Goal: Task Accomplishment & Management: Use online tool/utility

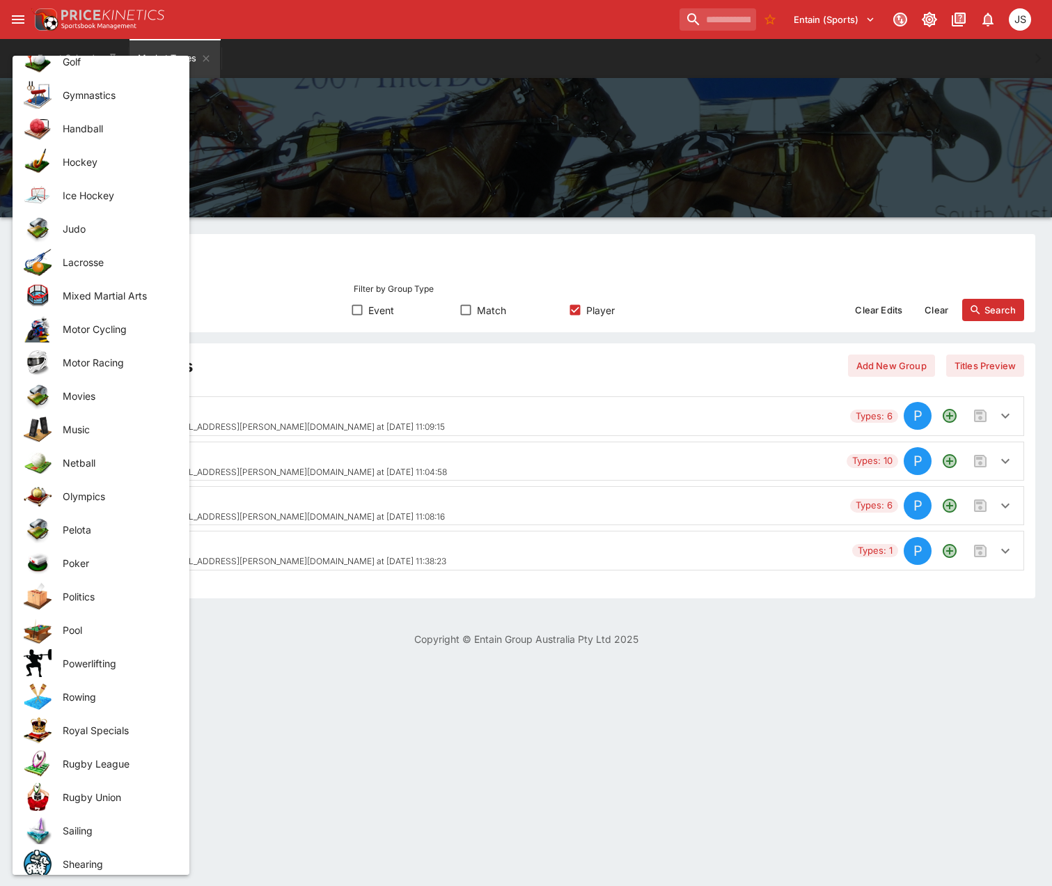
scroll to position [1253, 0]
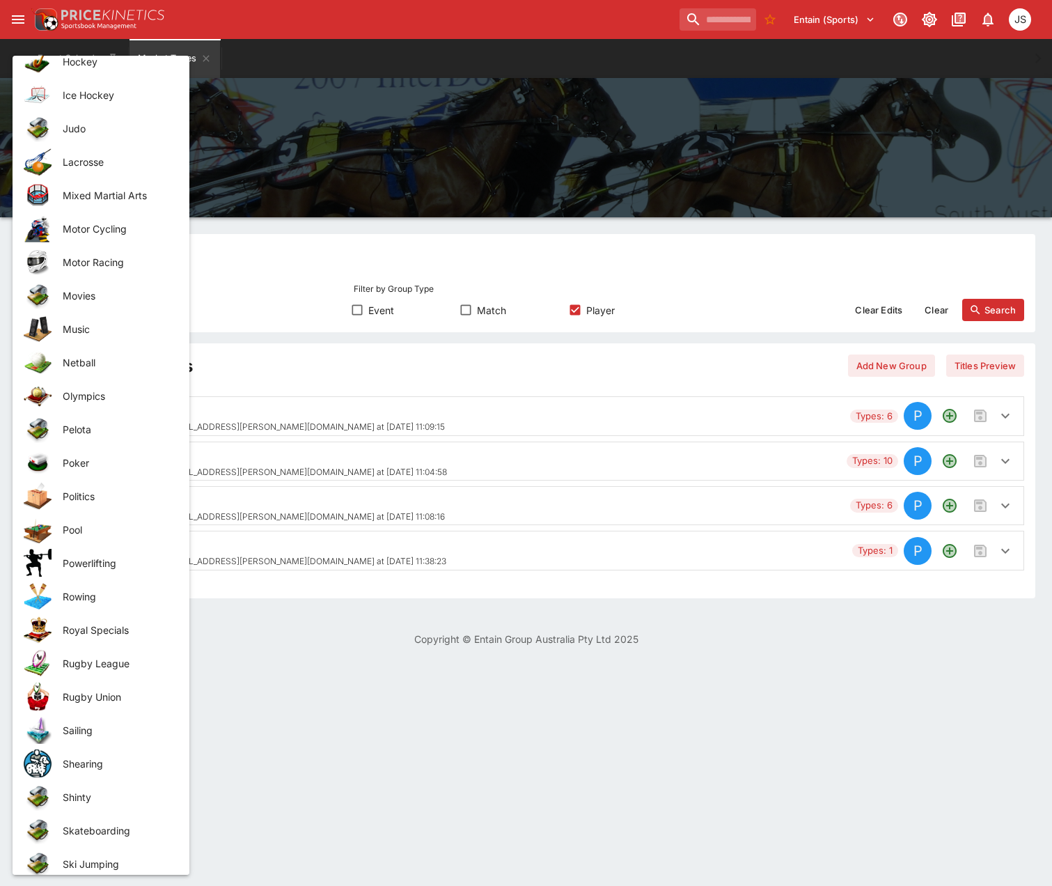
click at [100, 697] on span "Rugby Union" at bounding box center [115, 696] width 104 height 15
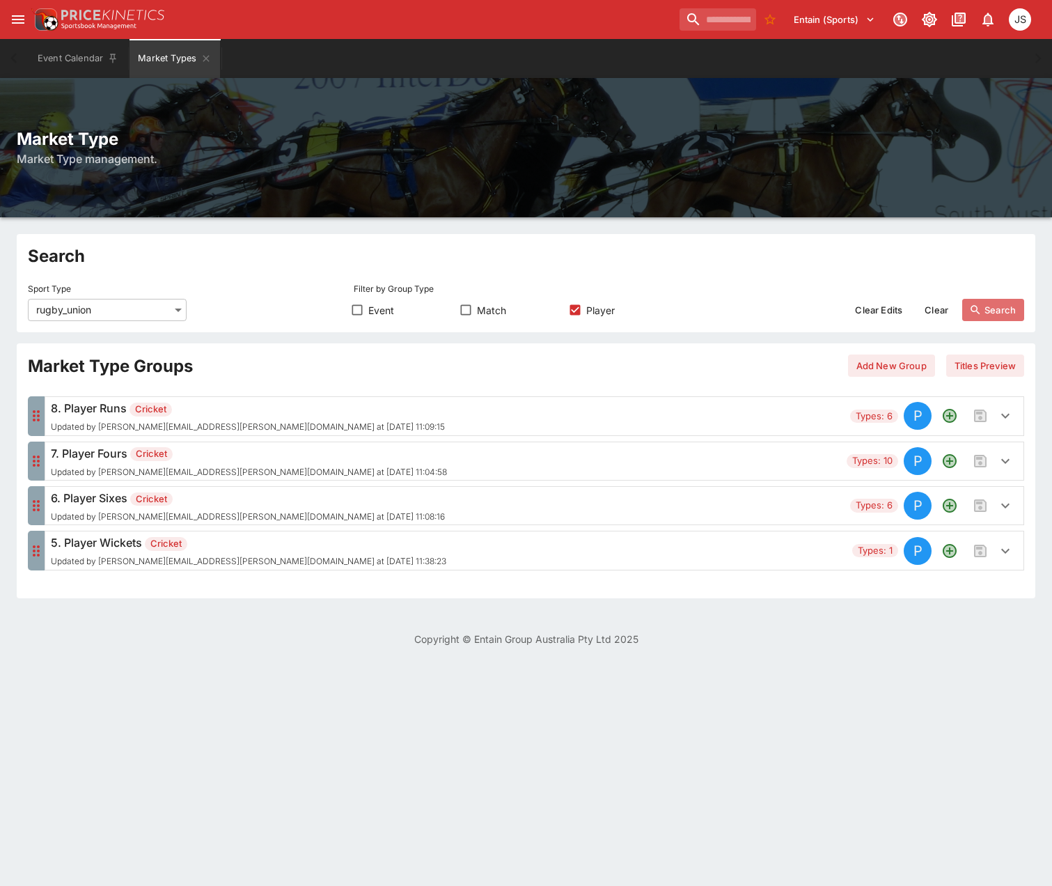
click at [995, 308] on button "Search" at bounding box center [993, 310] width 62 height 22
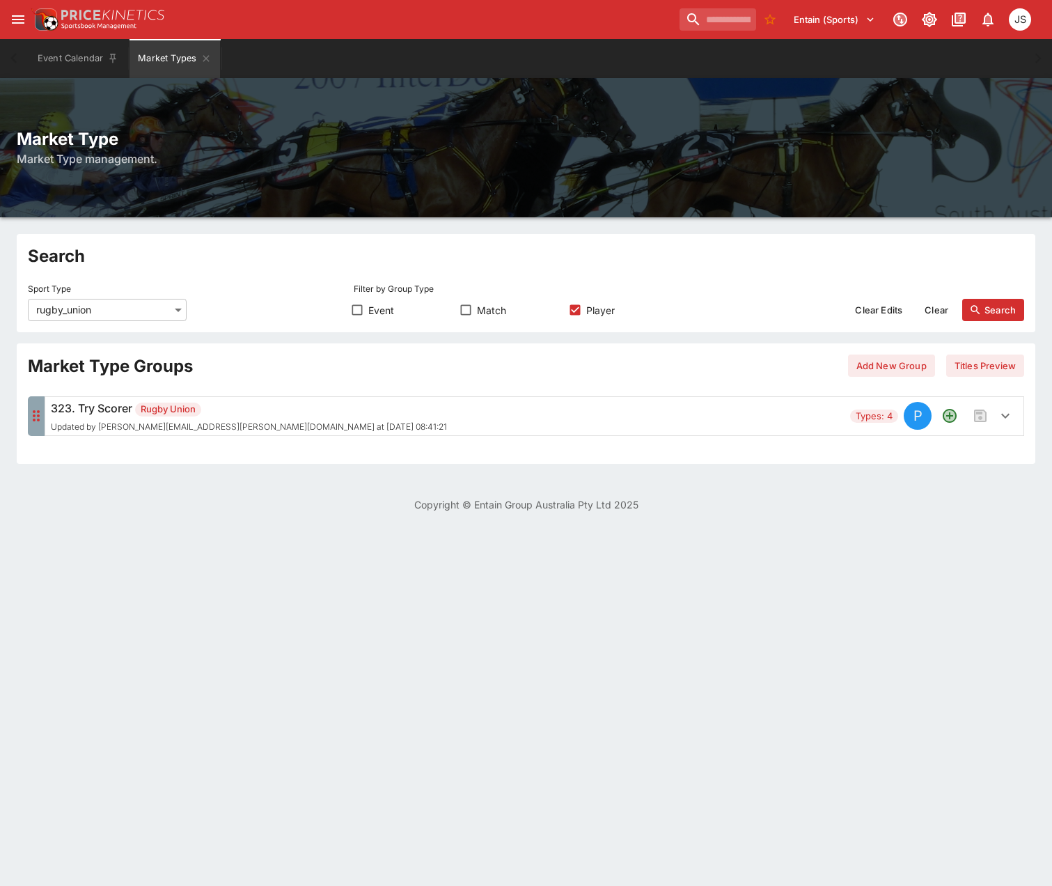
click at [520, 409] on div "323. Try Scorer Rugby Union Updated by [PERSON_NAME][EMAIL_ADDRESS][PERSON_NAME…" at bounding box center [448, 416] width 794 height 32
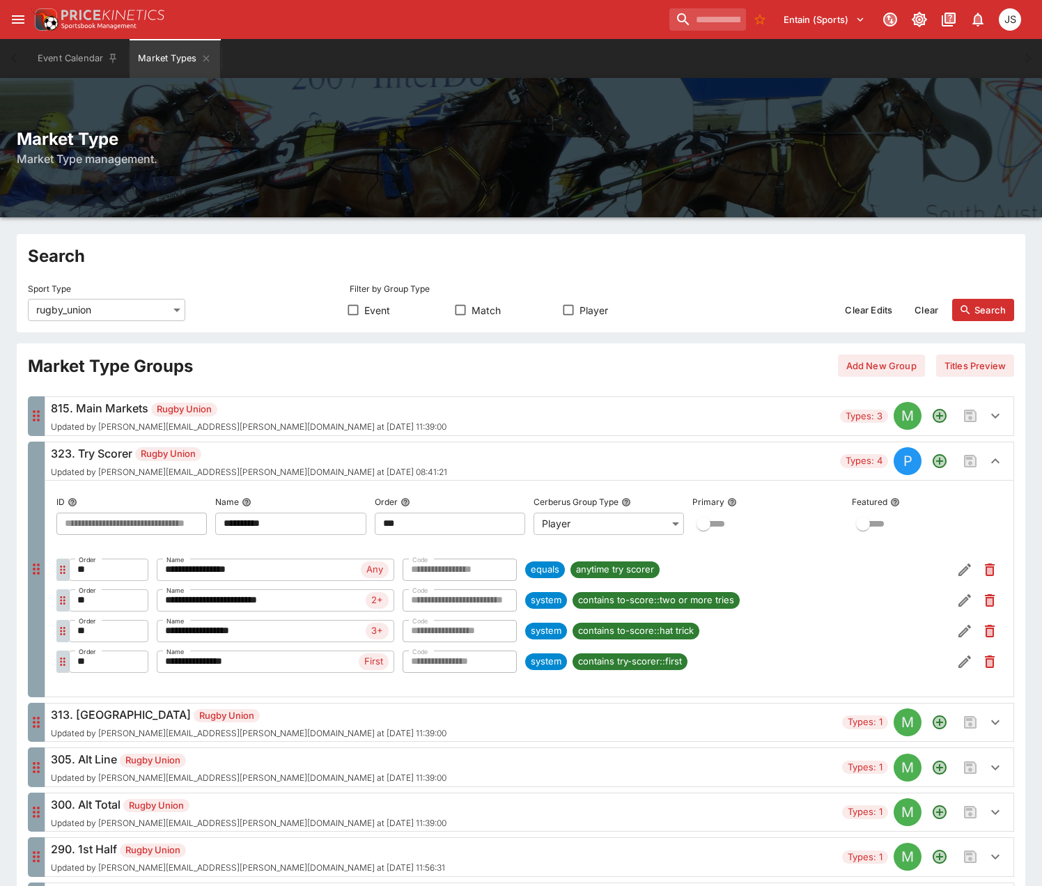
click at [281, 462] on div "323. Try Scorer Rugby Union Updated by [PERSON_NAME][EMAIL_ADDRESS][PERSON_NAME…" at bounding box center [249, 461] width 396 height 32
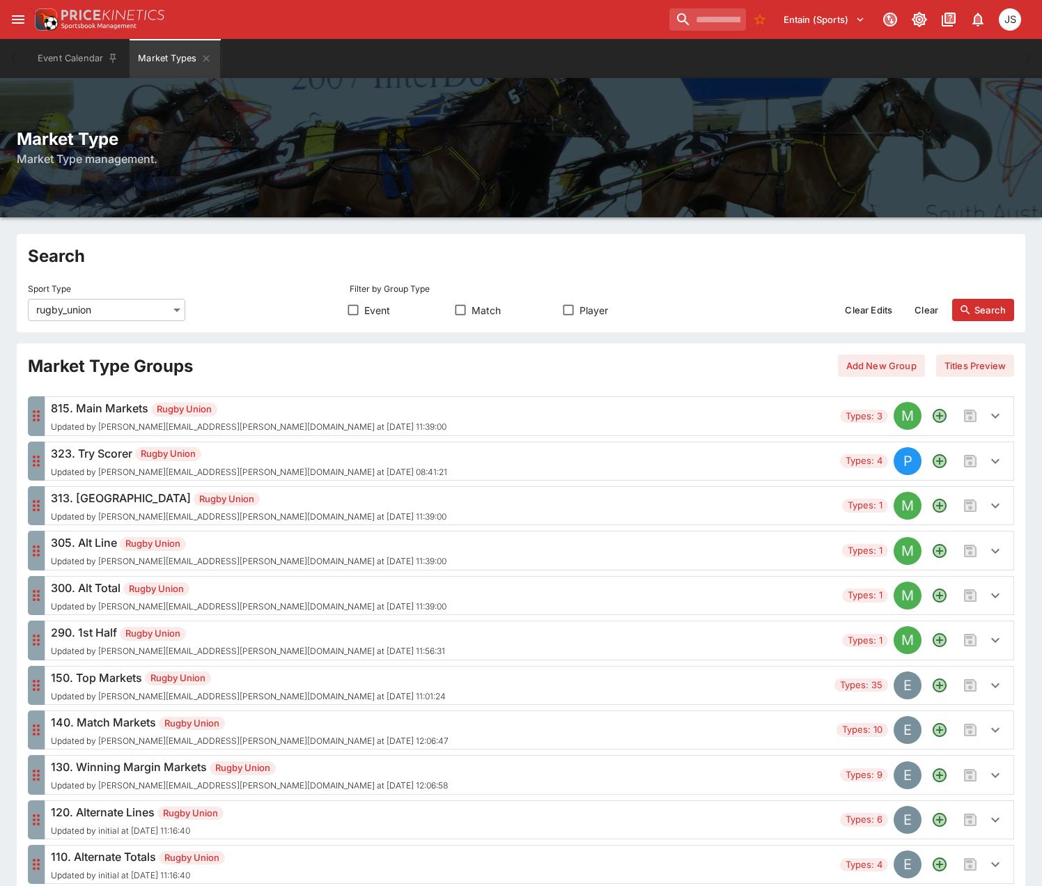
click at [311, 636] on div "290. 1st Half Rugby Union Updated by [PERSON_NAME][EMAIL_ADDRESS][PERSON_NAME][…" at bounding box center [443, 640] width 785 height 32
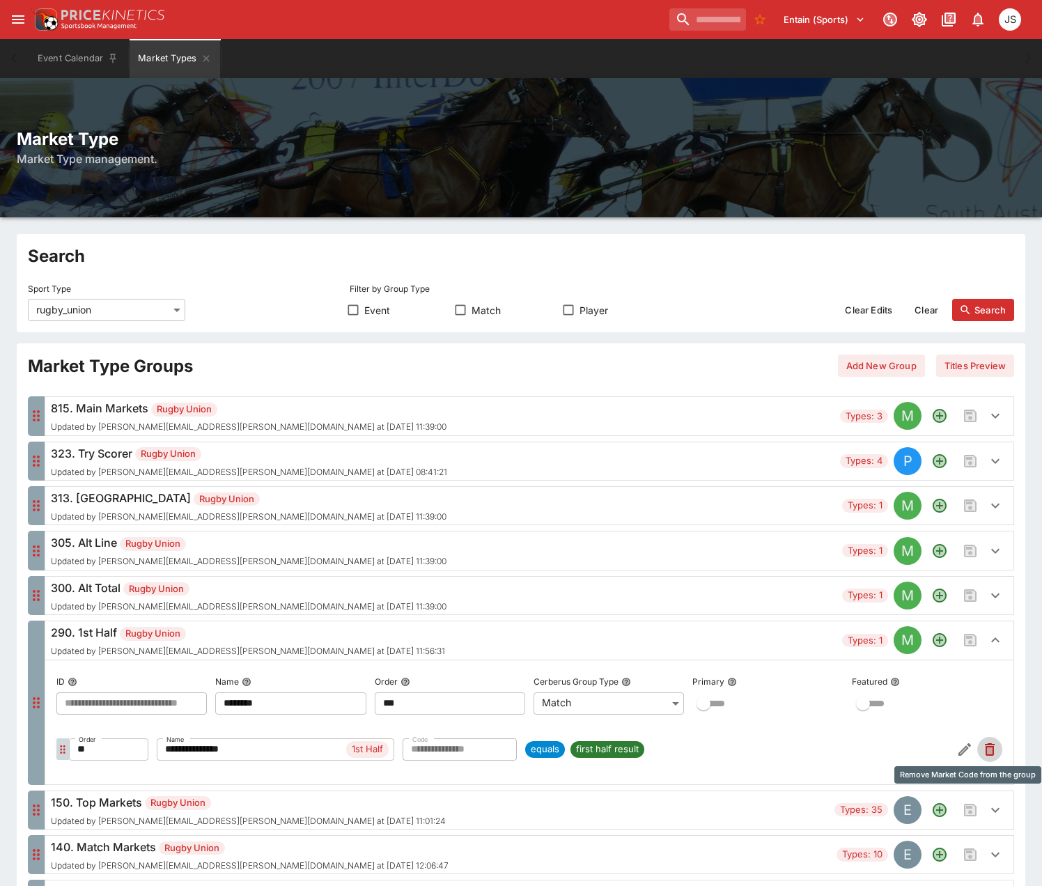
click at [989, 749] on icon "Remove Market Code from the group" at bounding box center [990, 750] width 6 height 7
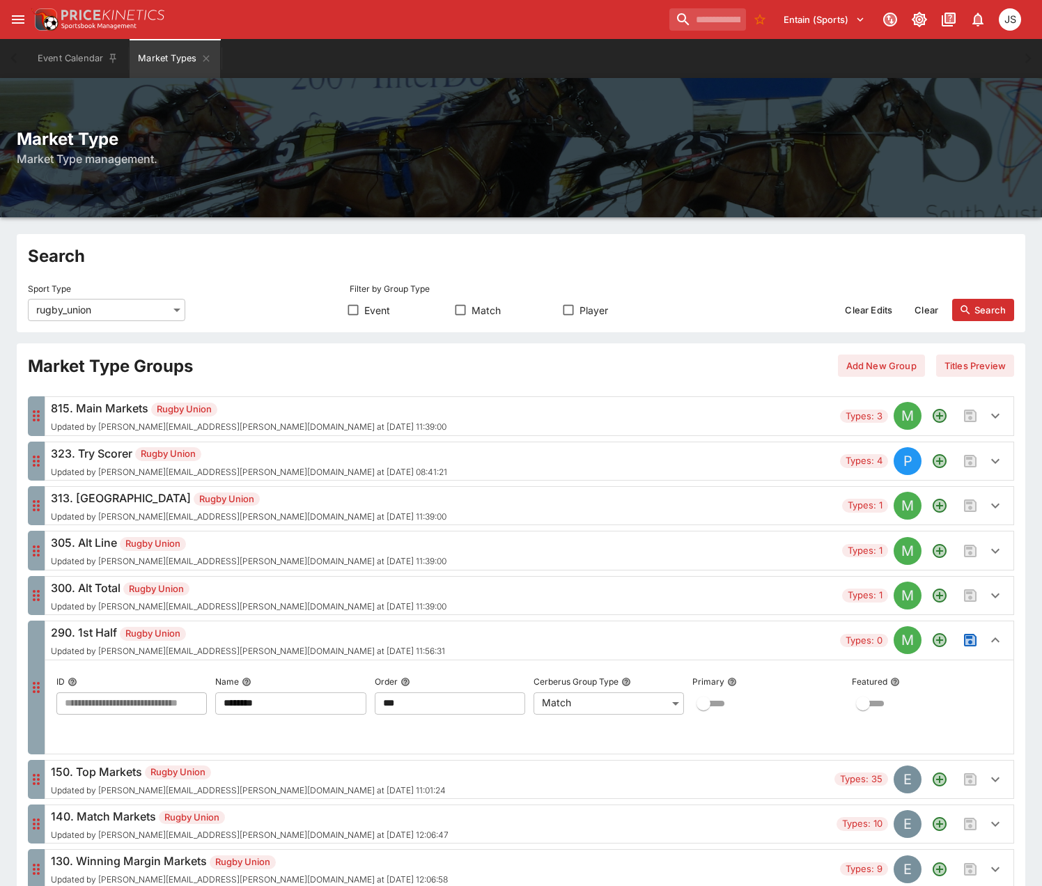
click at [292, 642] on div "290. 1st Half Rugby Union Updated by [PERSON_NAME][EMAIL_ADDRESS][PERSON_NAME][…" at bounding box center [248, 640] width 394 height 32
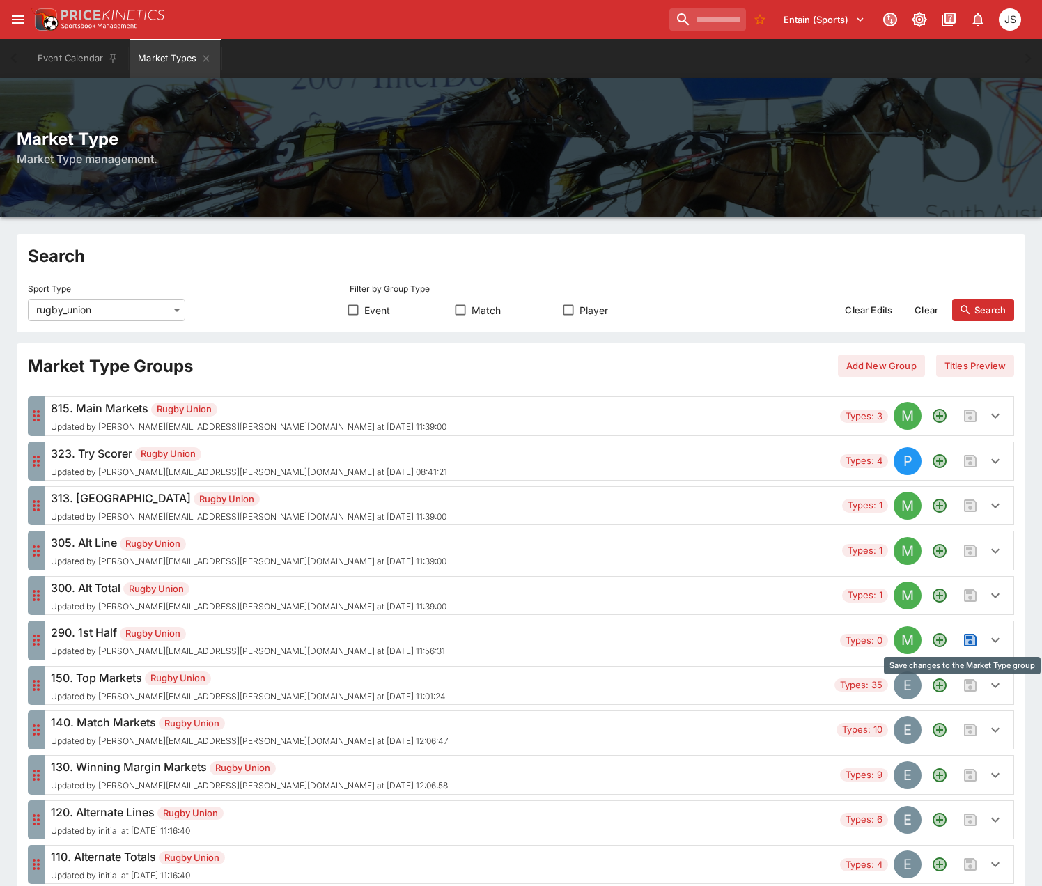
click at [972, 647] on icon "Save changes to the Market Type group" at bounding box center [970, 640] width 17 height 17
click at [251, 625] on h6 "290. 1st Half Rugby Union" at bounding box center [250, 632] width 398 height 17
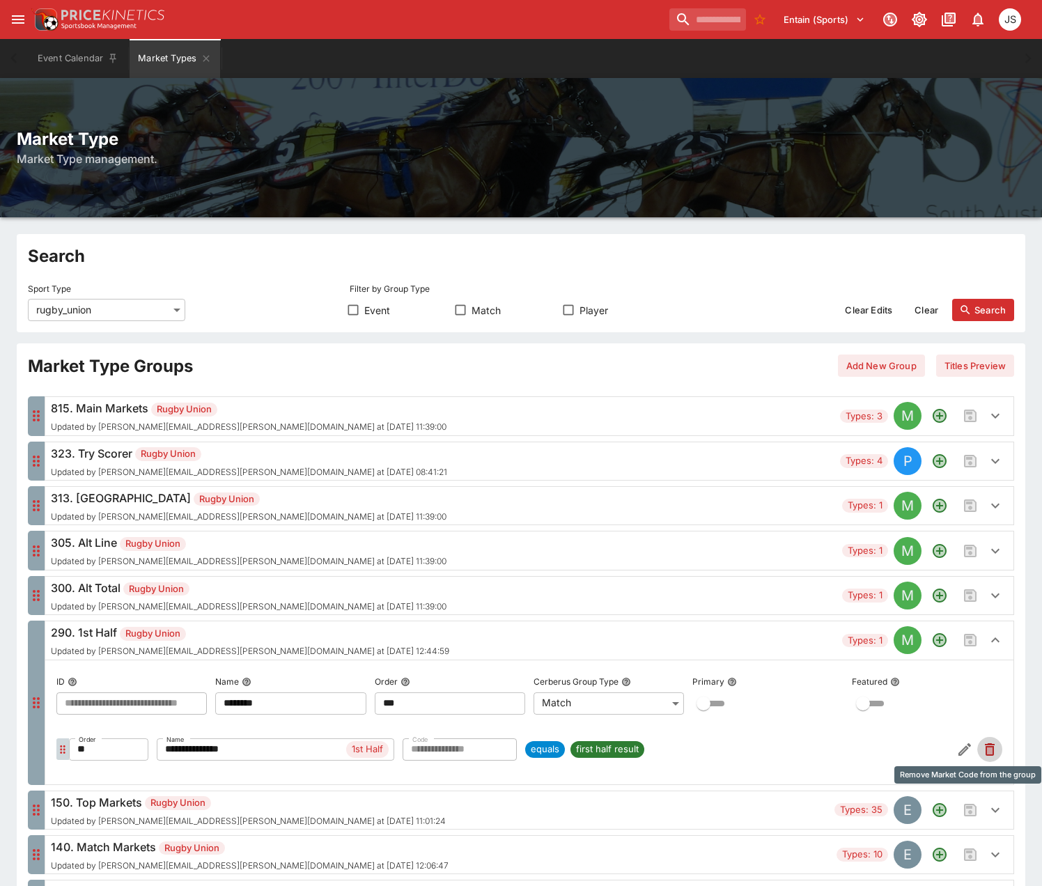
click at [989, 751] on icon "Remove Market Code from the group" at bounding box center [990, 750] width 6 height 7
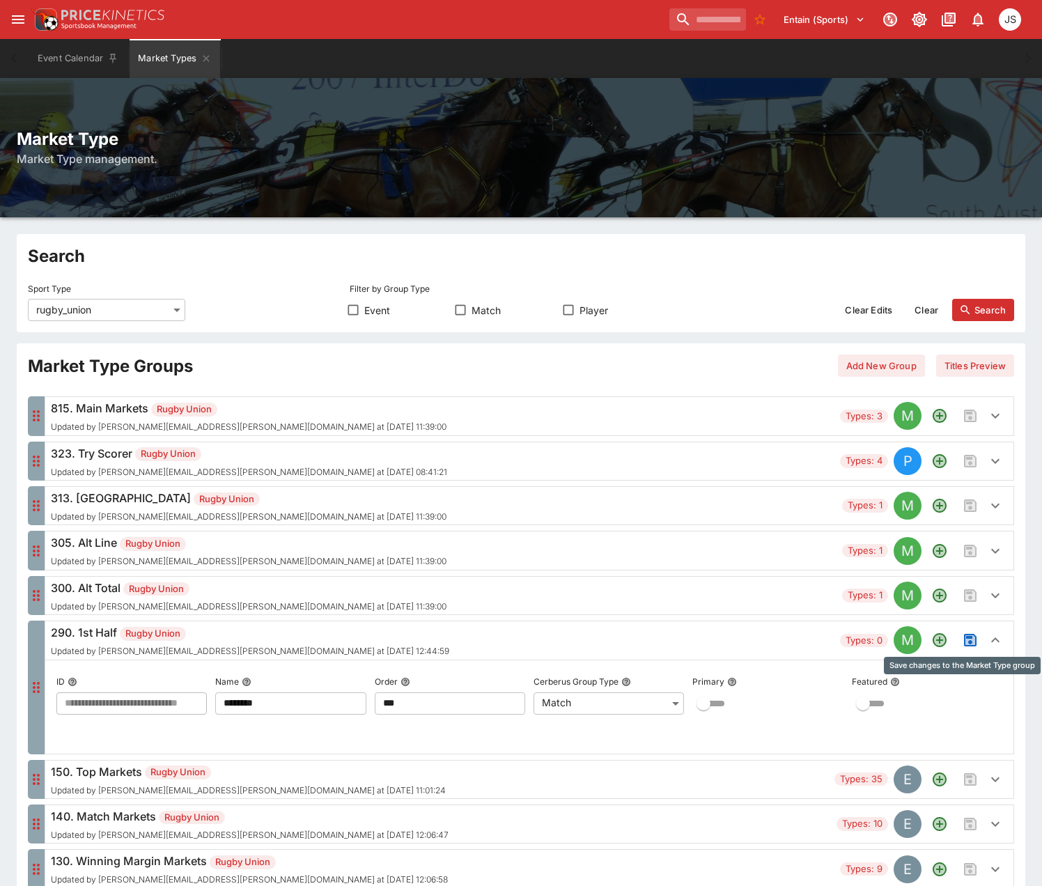
click at [971, 637] on icon "Save changes to the Market Type group" at bounding box center [970, 640] width 13 height 13
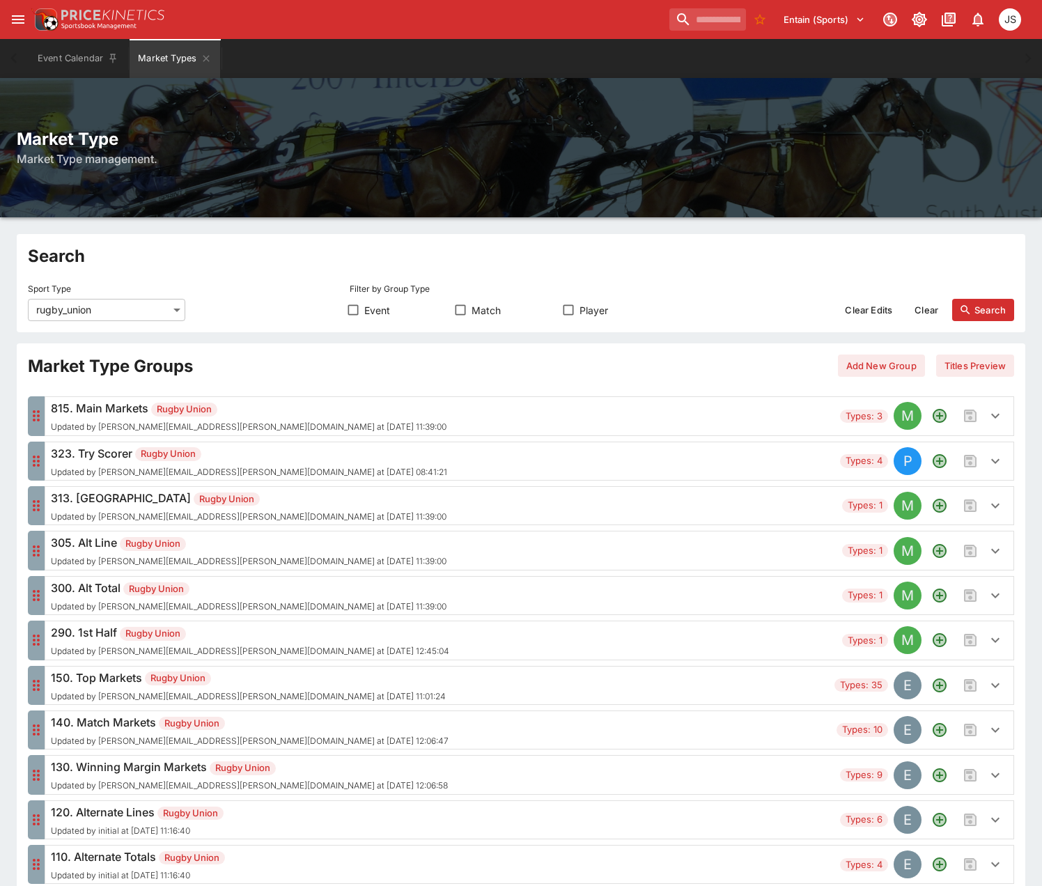
click at [246, 632] on h6 "290. 1st Half Rugby Union" at bounding box center [250, 632] width 398 height 17
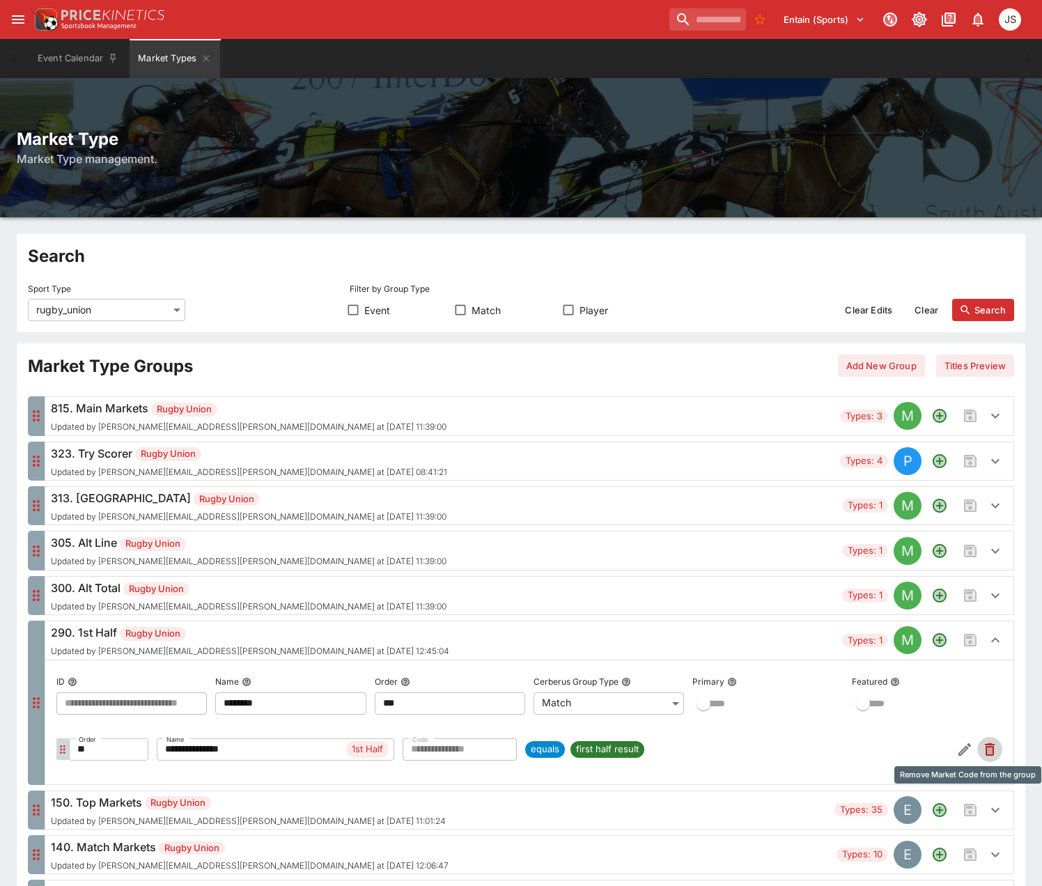
click at [992, 746] on icon "Remove Market Code from the group" at bounding box center [990, 749] width 10 height 13
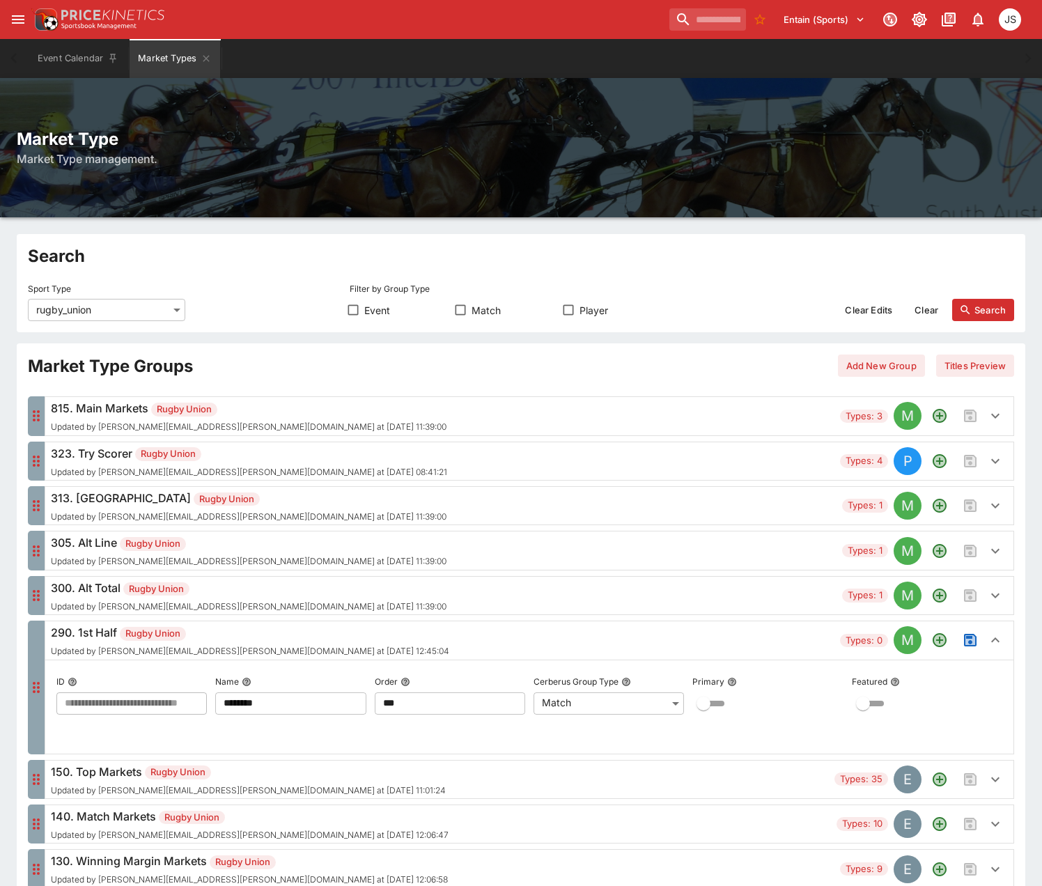
click at [107, 316] on body "**********" at bounding box center [521, 759] width 1042 height 1519
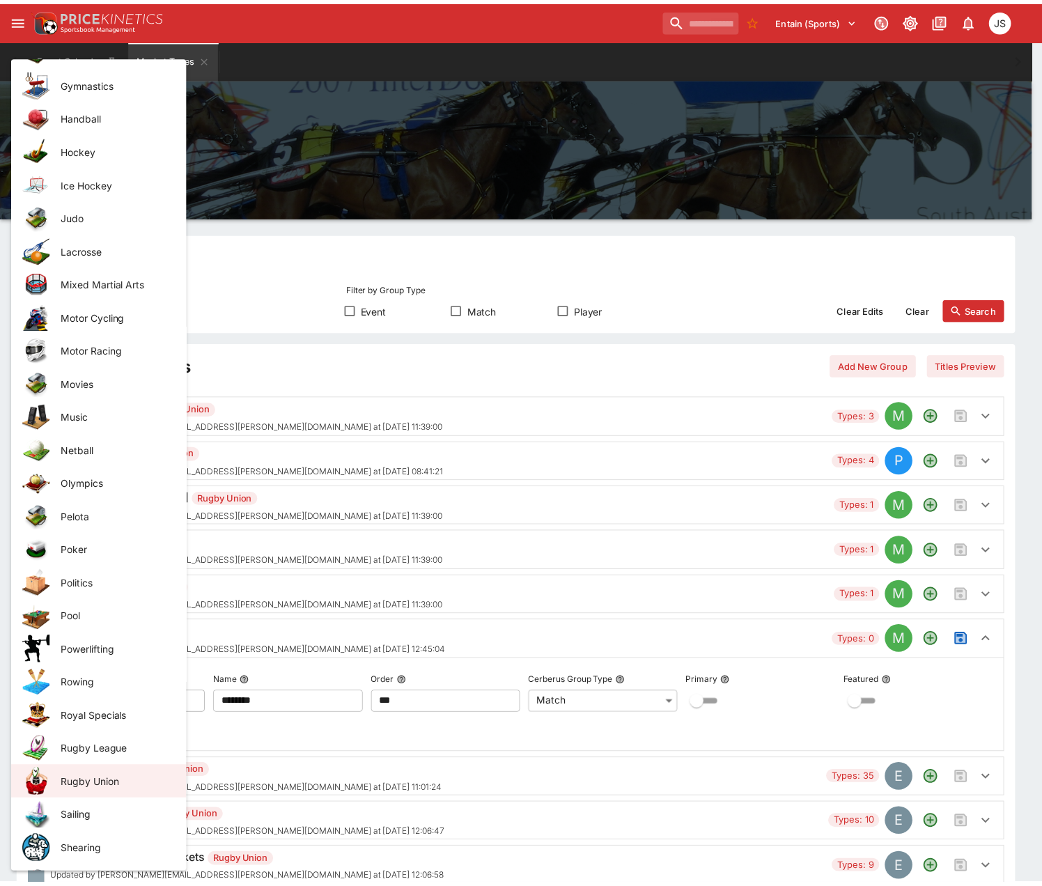
scroll to position [1125, 0]
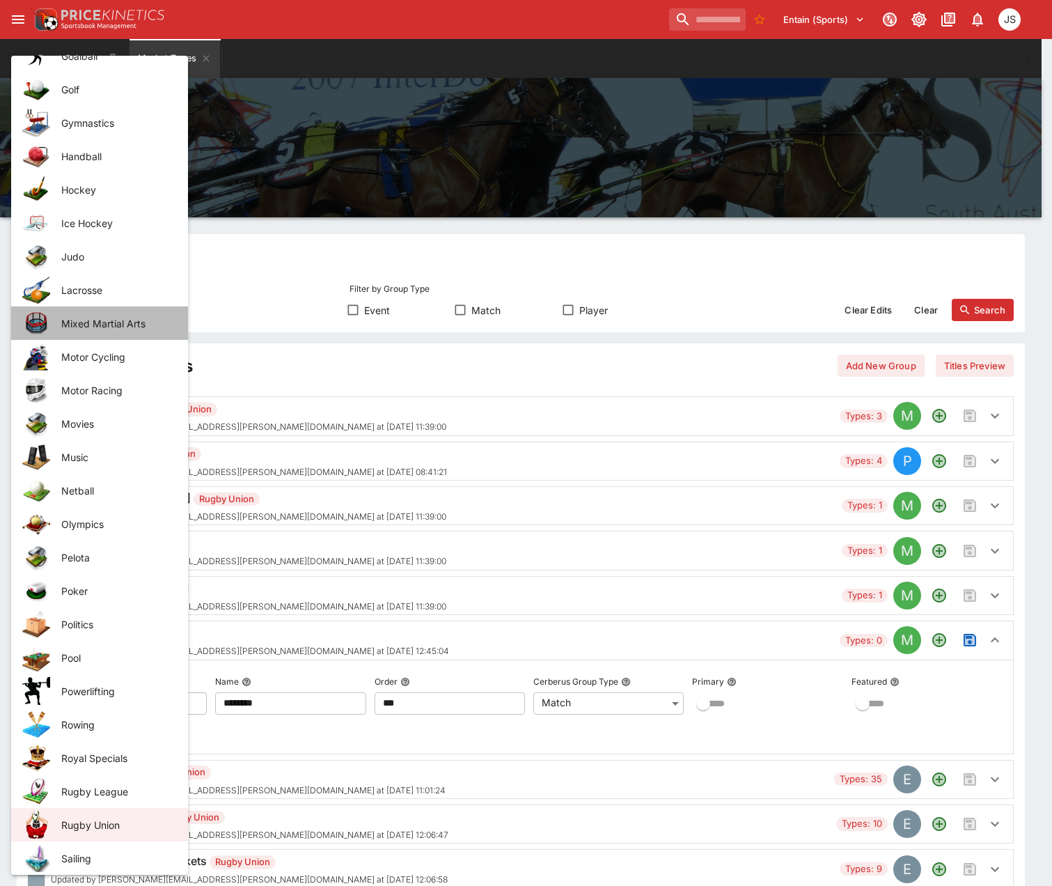
click at [122, 327] on span "Mixed Martial Arts" at bounding box center [113, 323] width 104 height 15
type input "**********"
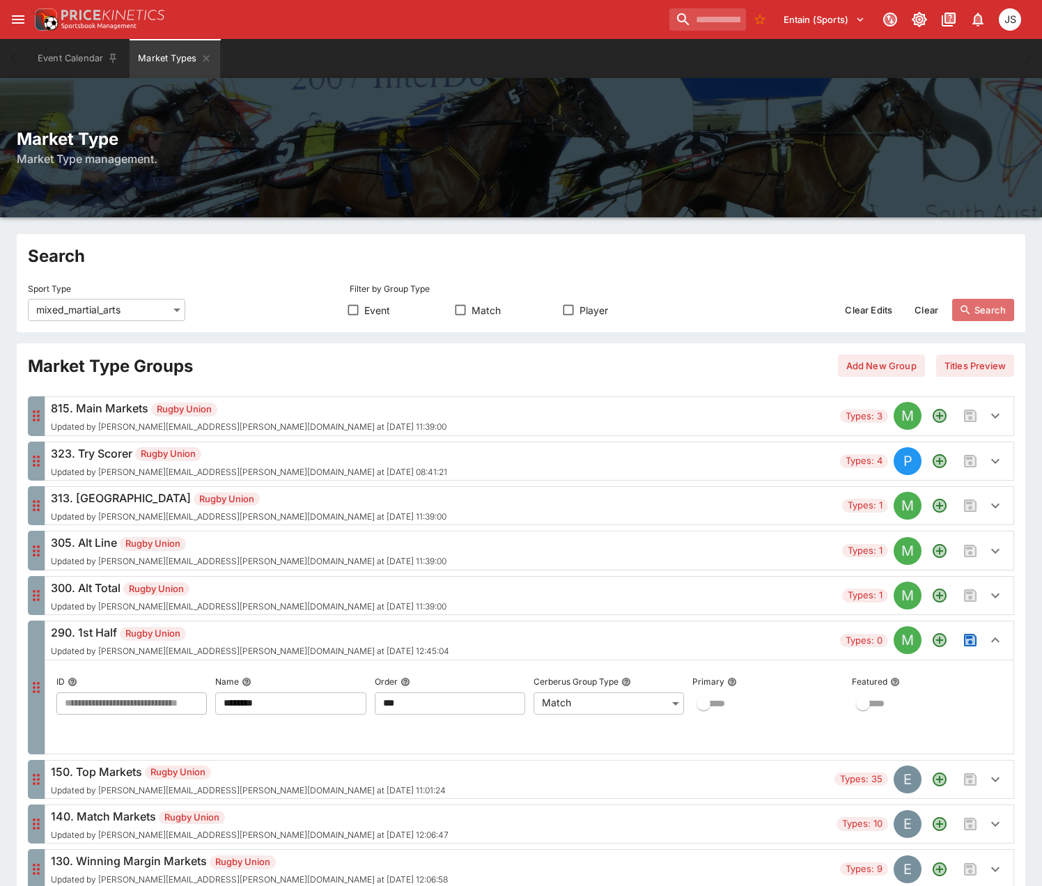
click at [998, 310] on button "Search" at bounding box center [983, 310] width 62 height 22
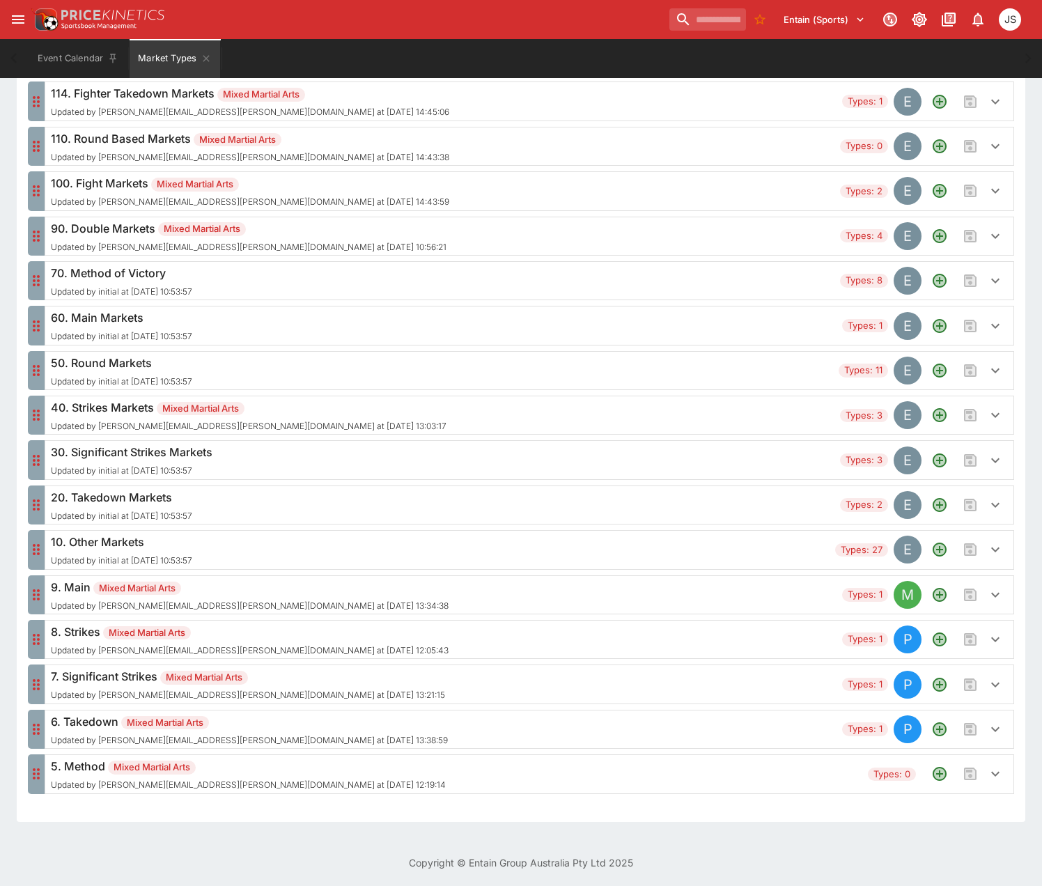
scroll to position [450, 0]
click at [287, 773] on h6 "5. Method Mixed Martial Arts" at bounding box center [248, 765] width 395 height 17
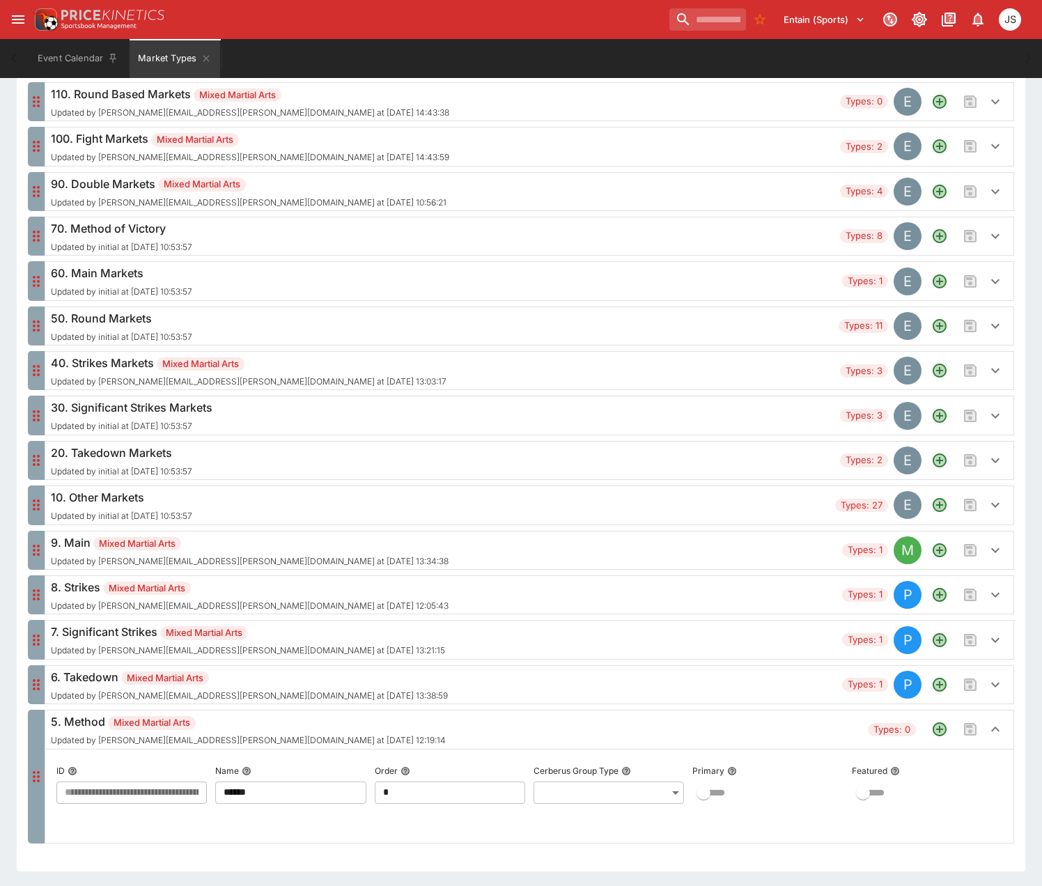
scroll to position [544, 0]
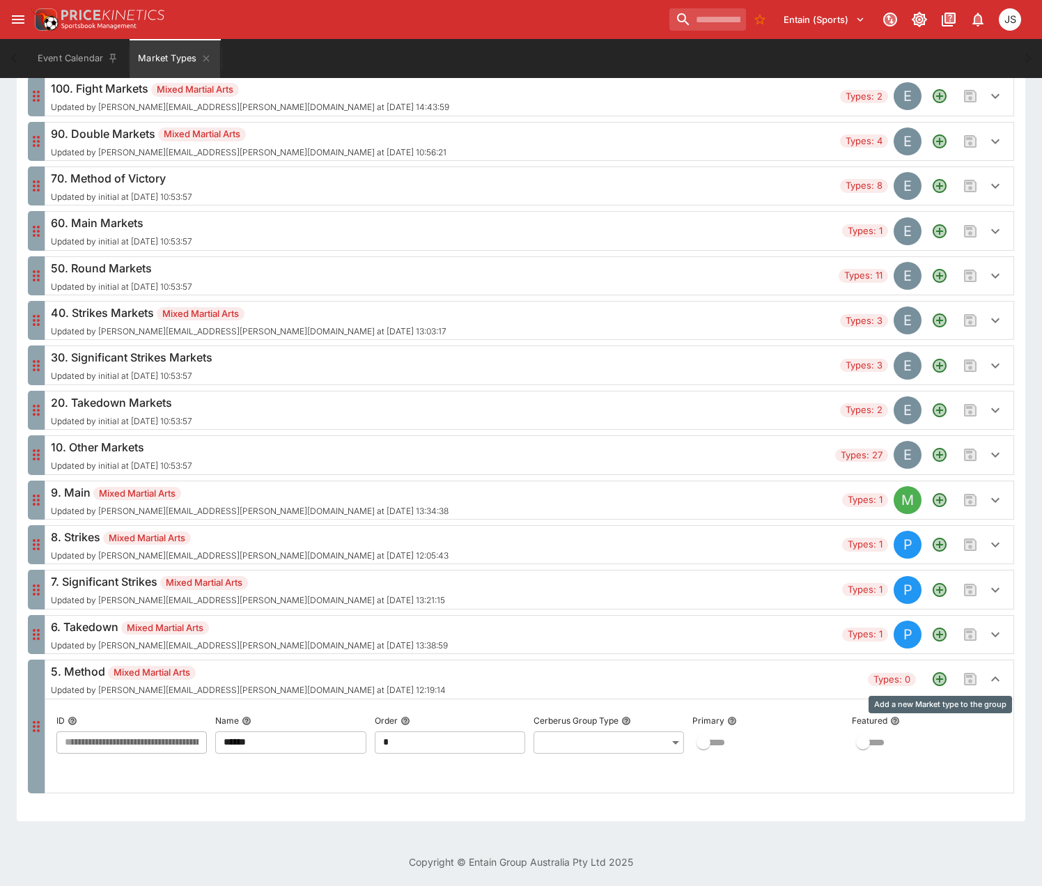
click at [937, 677] on icon "Add a new Market type to the group" at bounding box center [939, 678] width 11 height 11
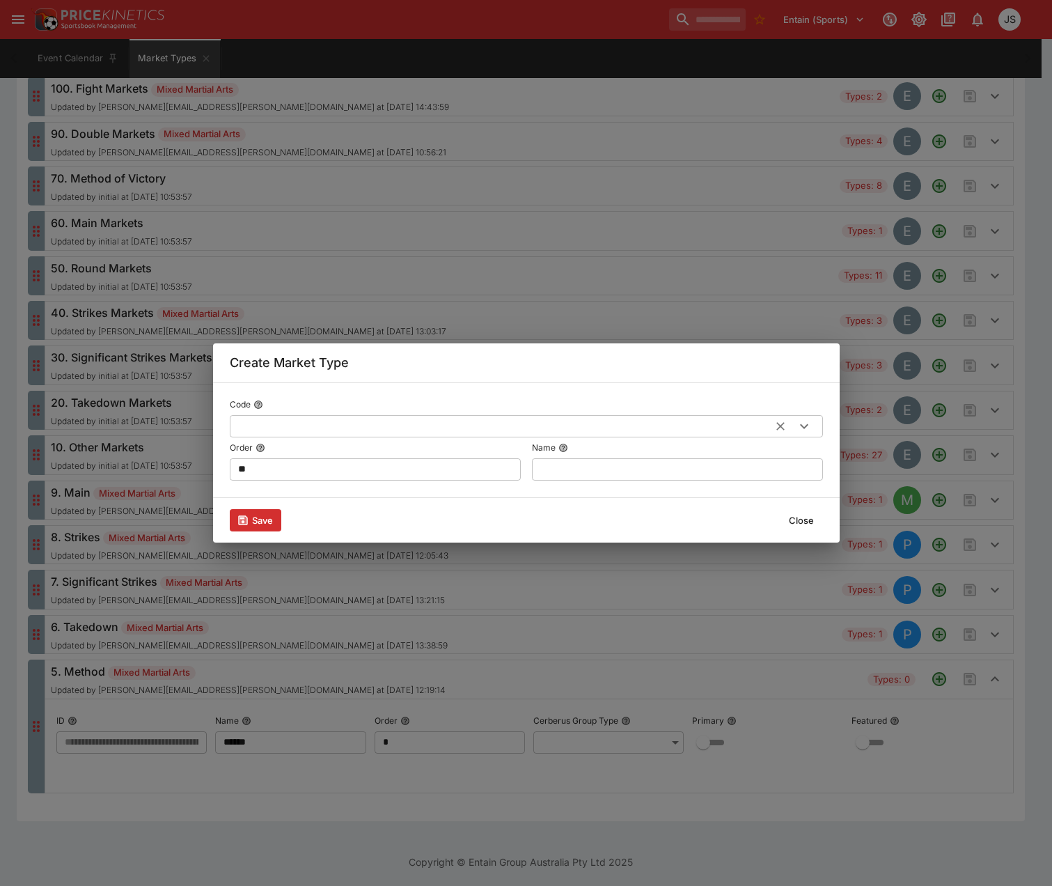
click at [288, 425] on input "text" at bounding box center [504, 426] width 548 height 22
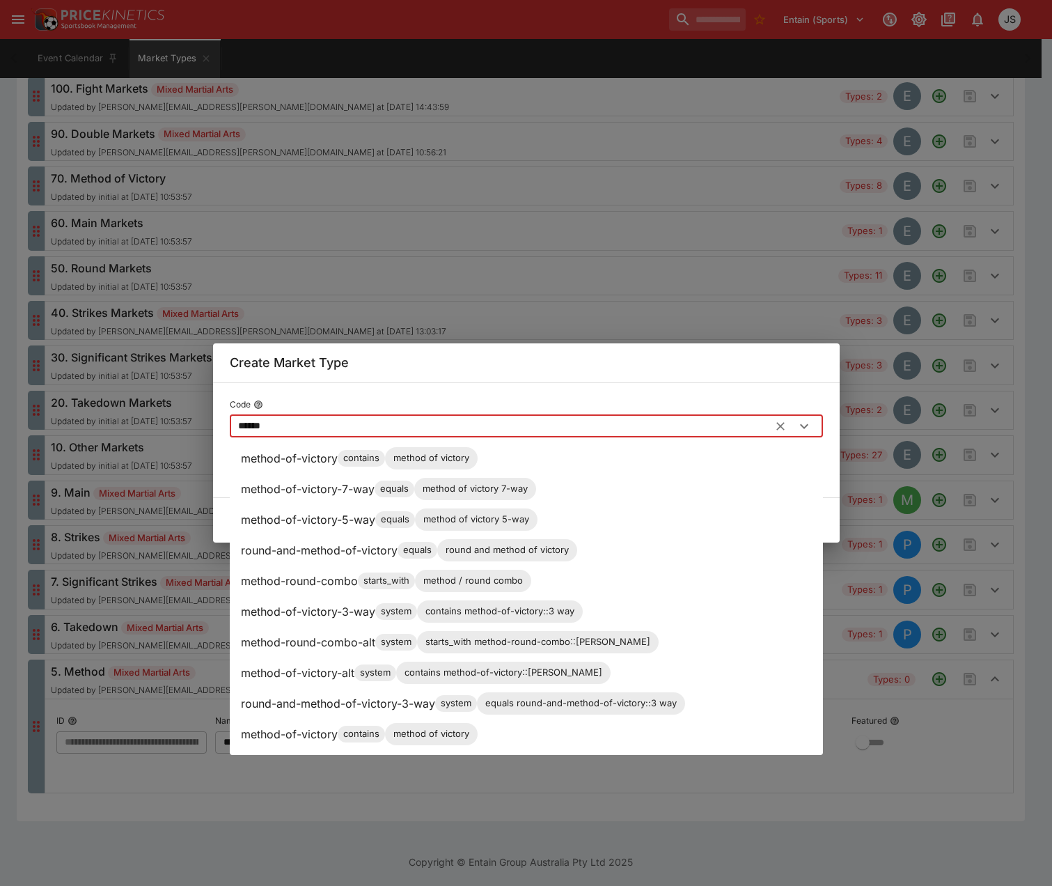
click at [295, 451] on p "method-of-victory" at bounding box center [289, 458] width 97 height 17
type input "**********"
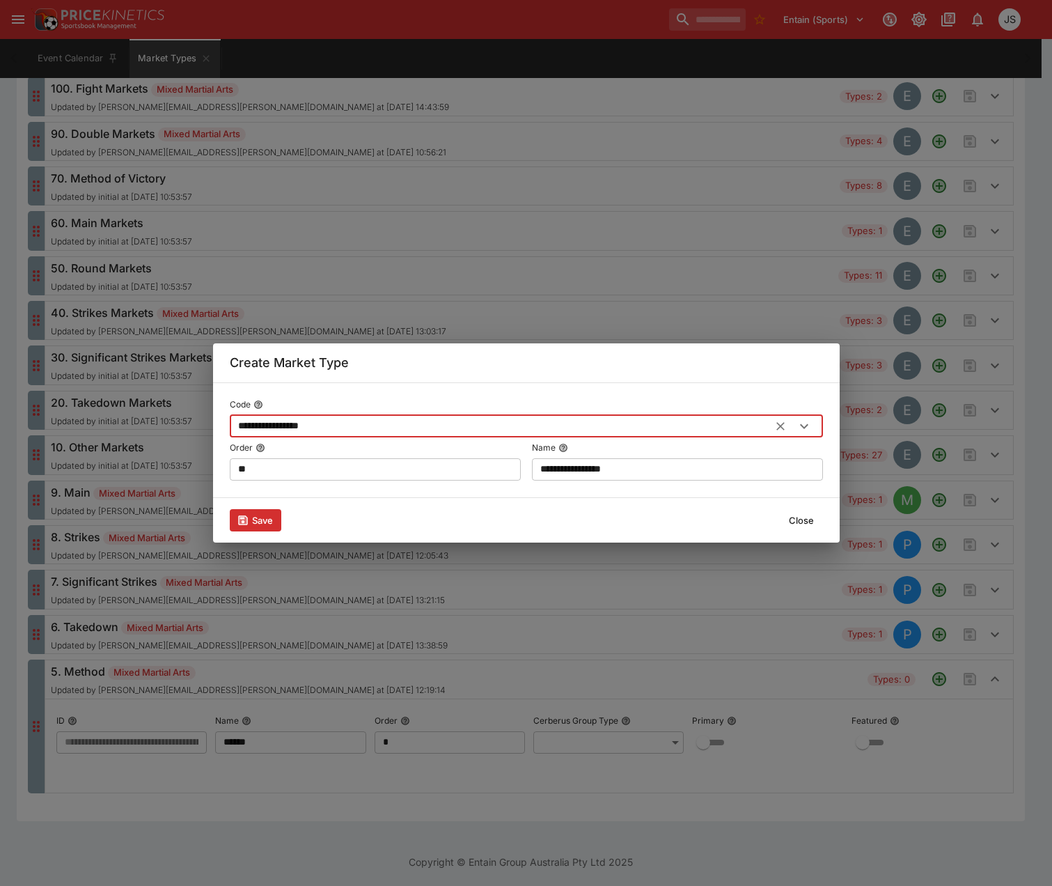
type input "**********"
click at [263, 518] on button "Save" at bounding box center [256, 520] width 52 height 22
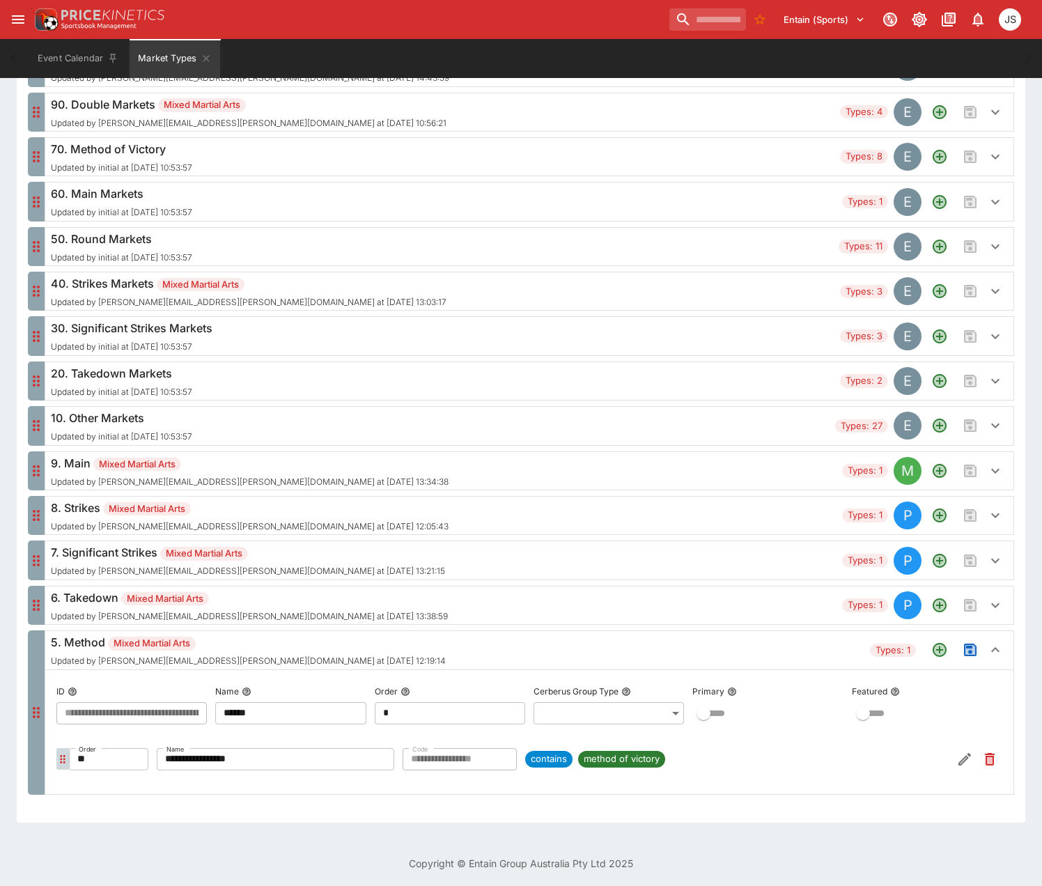
scroll to position [574, 0]
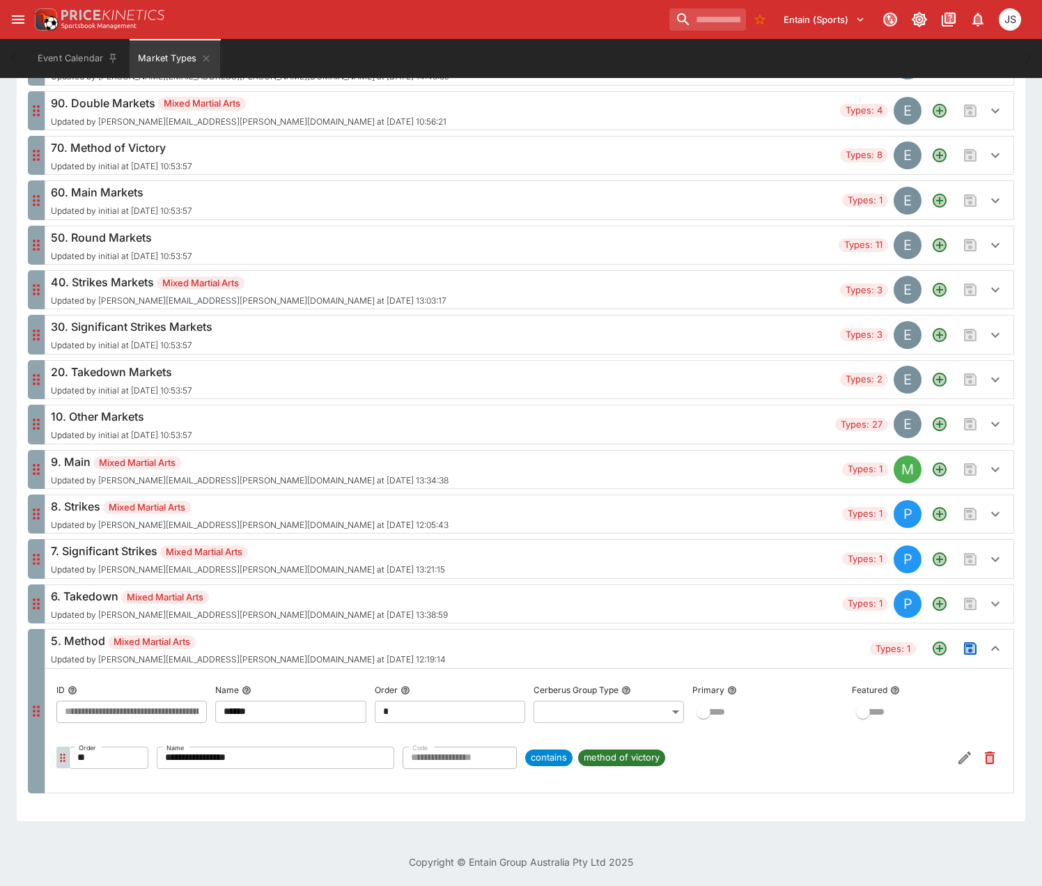
click at [971, 648] on icon "Save changes to the Market Type group" at bounding box center [970, 648] width 10 height 10
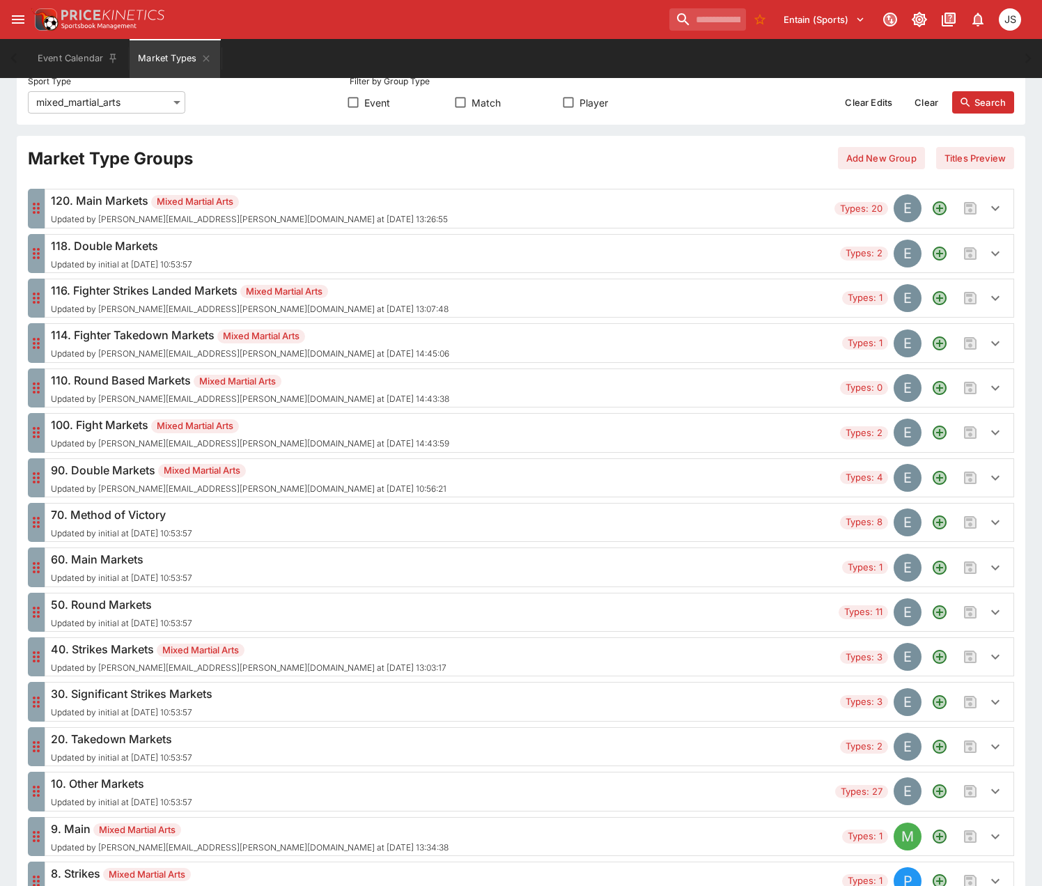
scroll to position [171, 0]
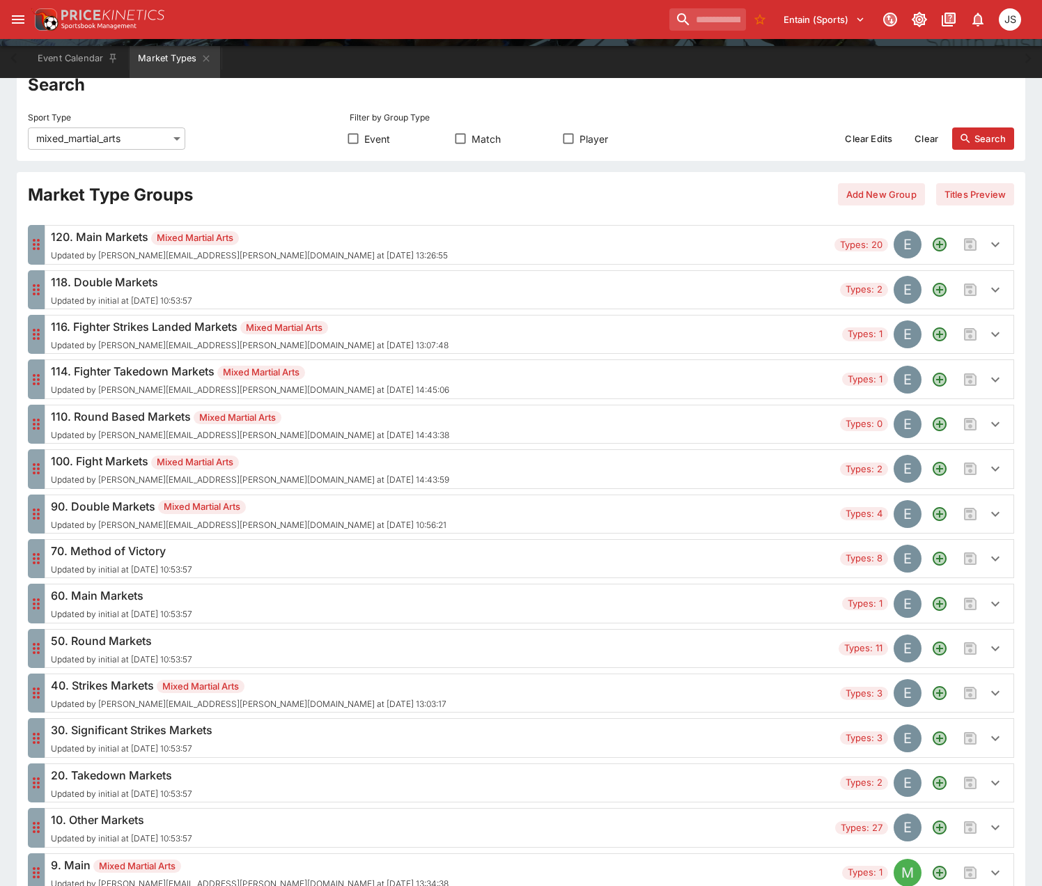
click at [311, 558] on div "70. Method of Victory Updated by initial at [DATE] 10:53:57" at bounding box center [442, 558] width 783 height 32
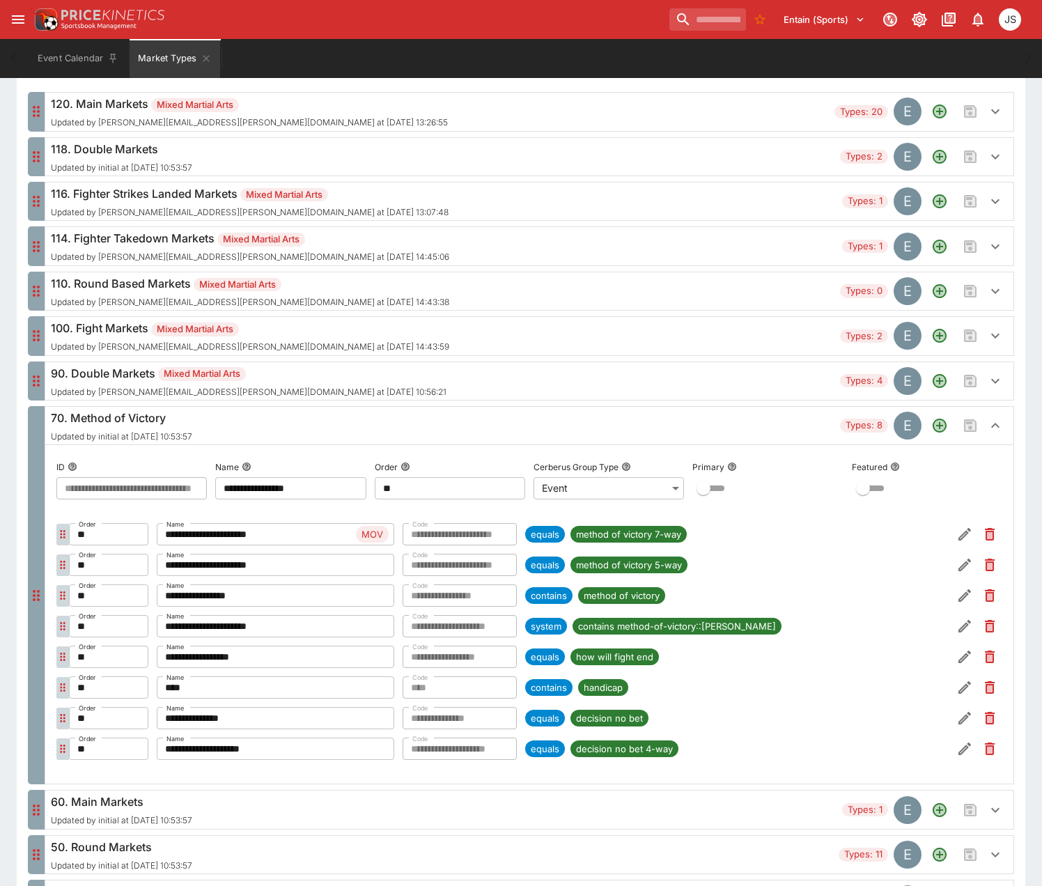
scroll to position [311, 0]
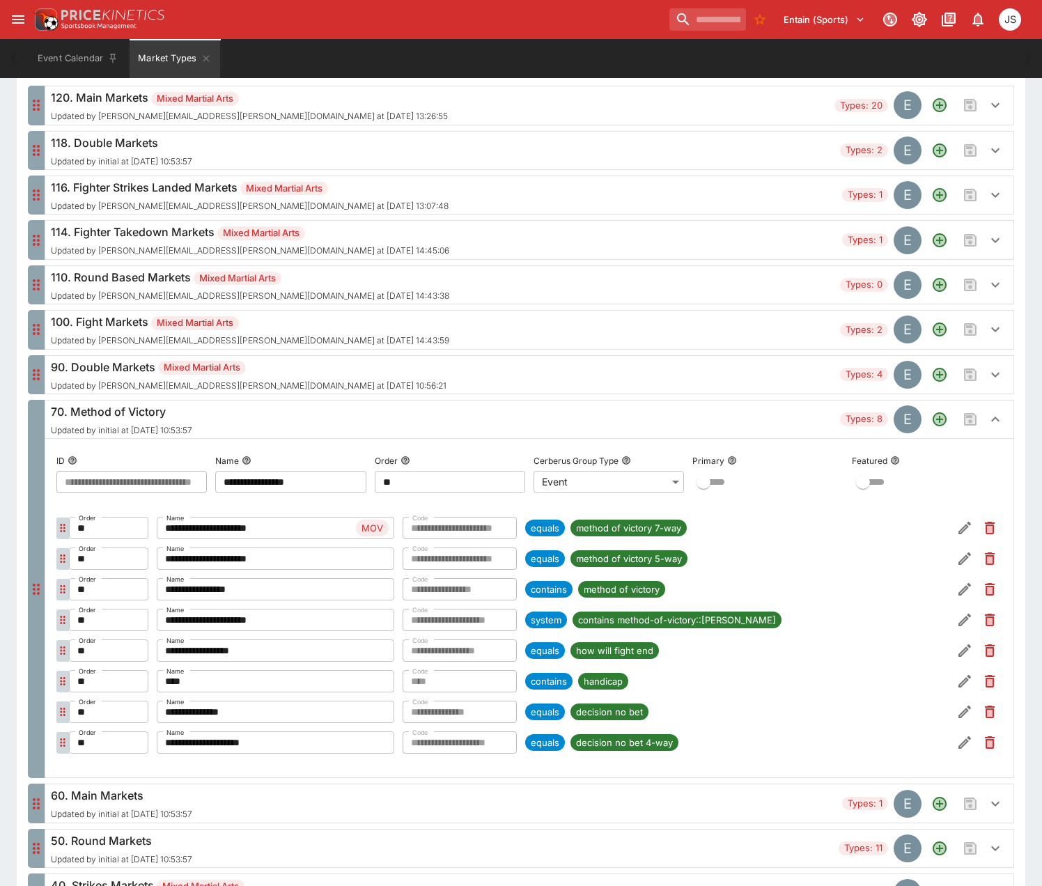
click at [251, 412] on div "70. Method of Victory Updated by initial at [DATE] 10:53:57" at bounding box center [442, 419] width 783 height 32
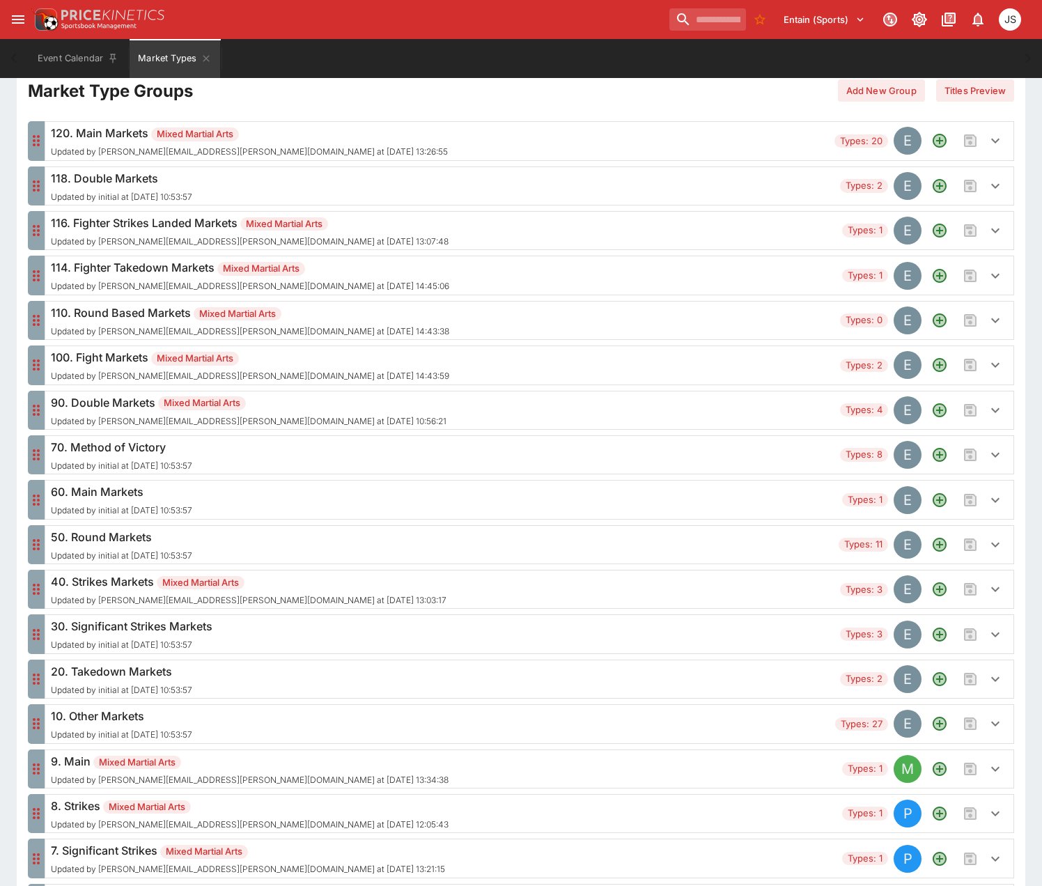
scroll to position [241, 0]
